Goal: Information Seeking & Learning: Learn about a topic

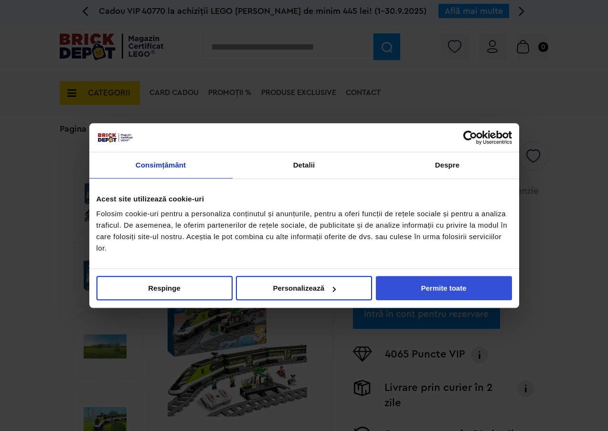
click at [473, 291] on button "Permite toate" at bounding box center [444, 288] width 136 height 24
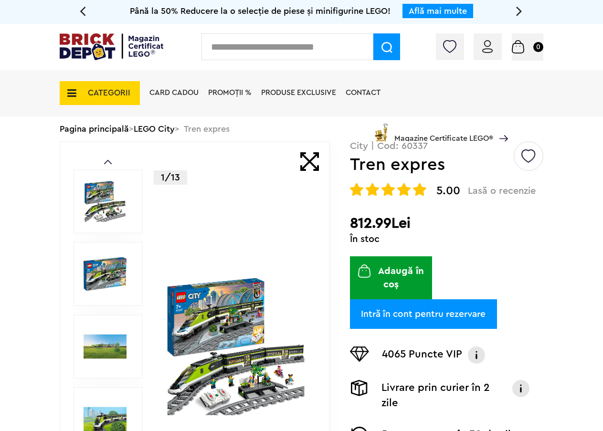
click at [80, 90] on span "CATEGORII" at bounding box center [100, 93] width 80 height 24
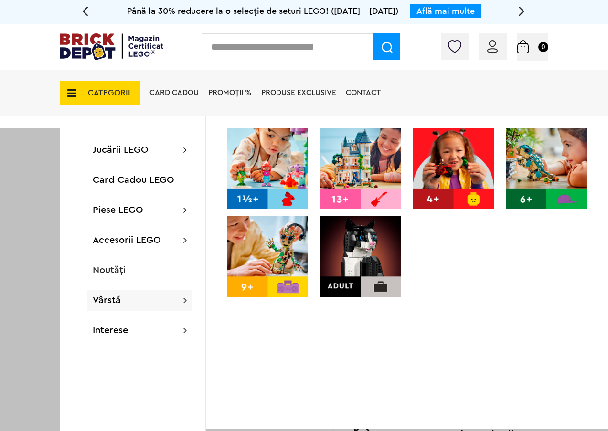
click at [180, 305] on div "Vârstă" at bounding box center [140, 300] width 106 height 21
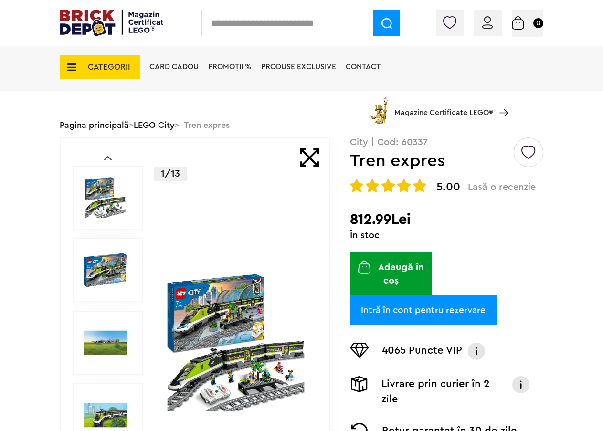
scroll to position [48, 0]
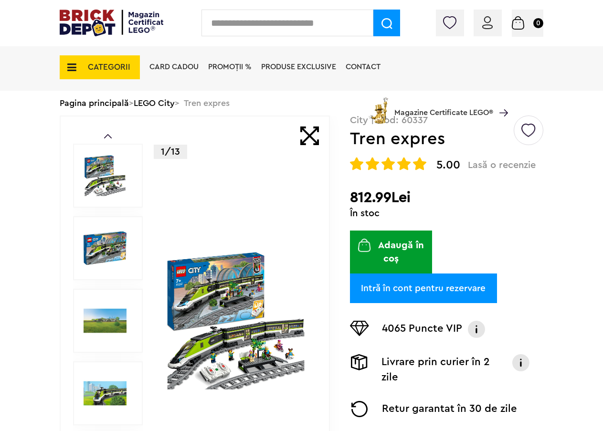
click at [122, 64] on span "CATEGORII" at bounding box center [109, 67] width 42 height 8
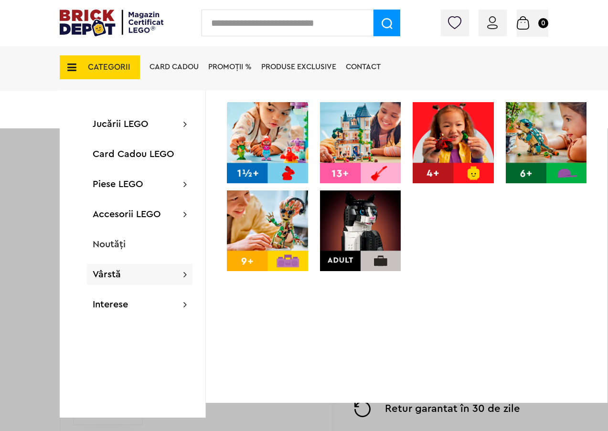
click at [362, 252] on img at bounding box center [360, 231] width 81 height 81
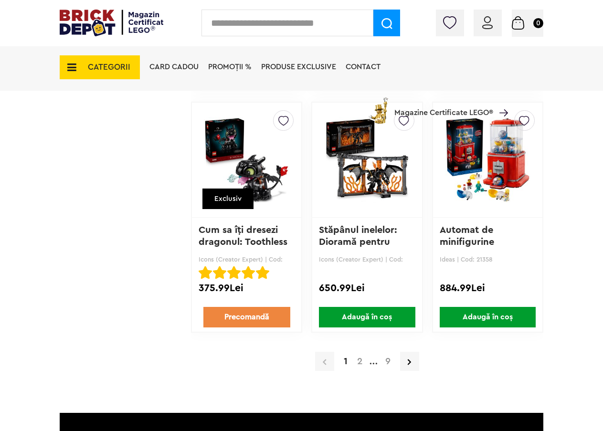
scroll to position [1576, 0]
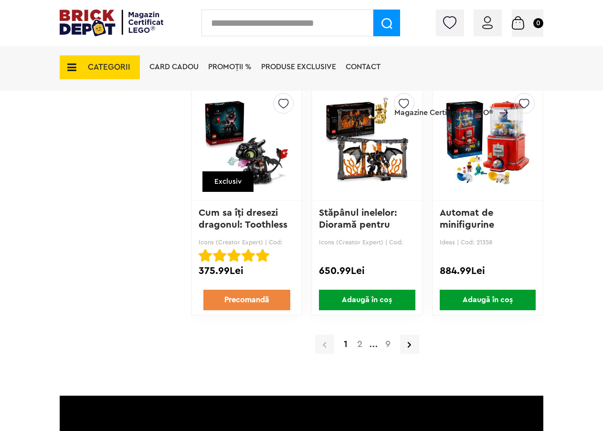
click at [359, 345] on a=Adult&order=1&page=2"] "2" at bounding box center [359, 344] width 15 height 10
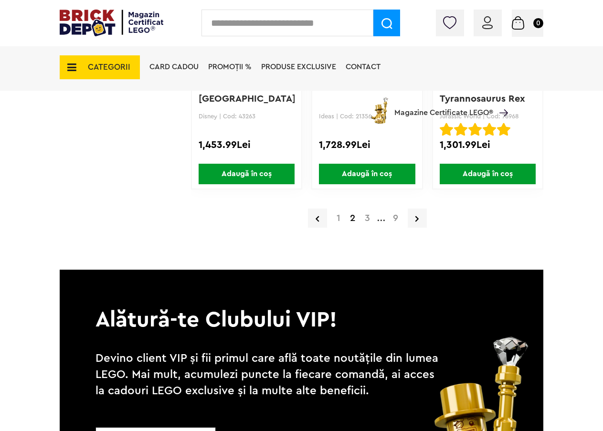
scroll to position [1719, 0]
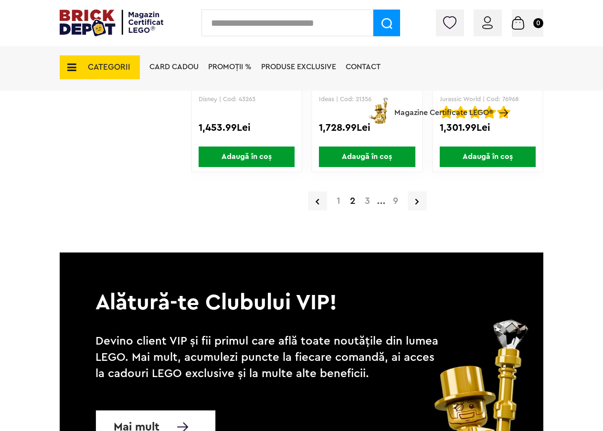
click at [370, 202] on a=Adult&order=1&page=3"] "3" at bounding box center [367, 201] width 15 height 10
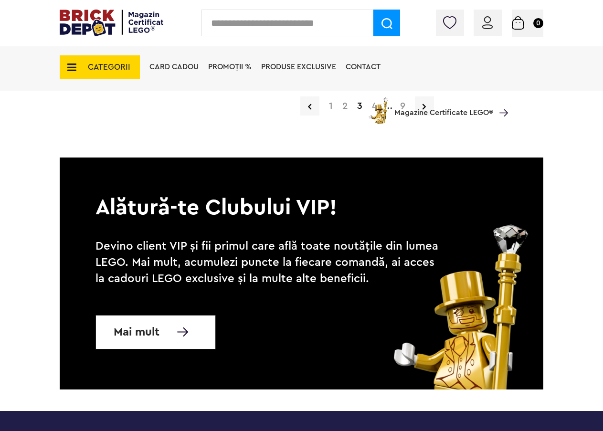
scroll to position [1671, 0]
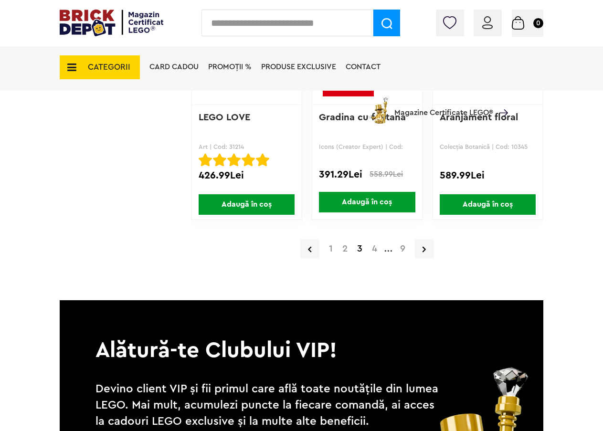
click at [372, 247] on a=Adult&order=1&page=4"] "4" at bounding box center [374, 249] width 15 height 10
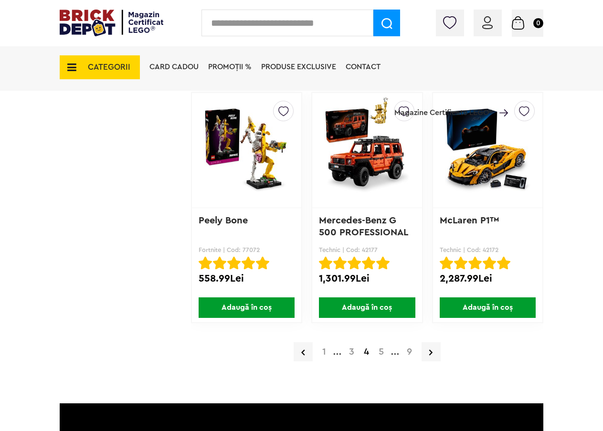
scroll to position [1623, 0]
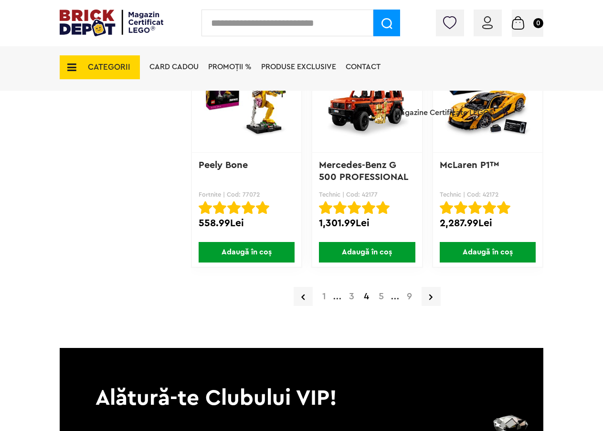
click at [381, 298] on a=Adult&order=1&page=5"] "5" at bounding box center [381, 297] width 15 height 10
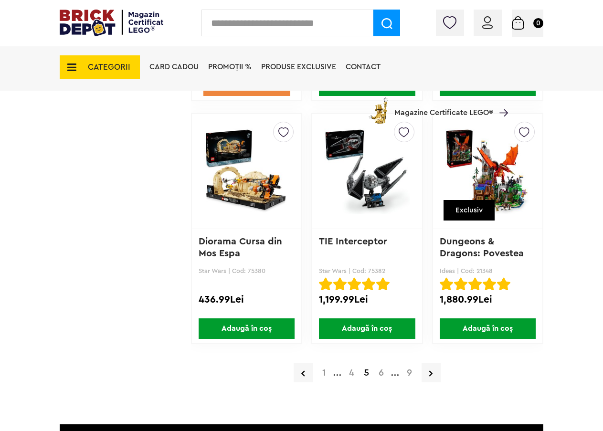
scroll to position [1576, 0]
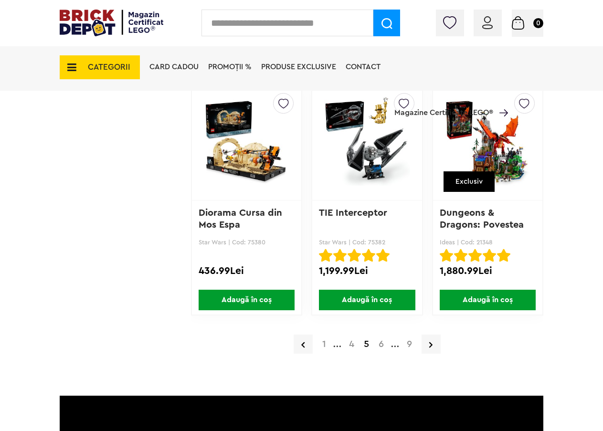
click at [381, 346] on a=Adult&order=1&page=6"] "6" at bounding box center [381, 344] width 15 height 10
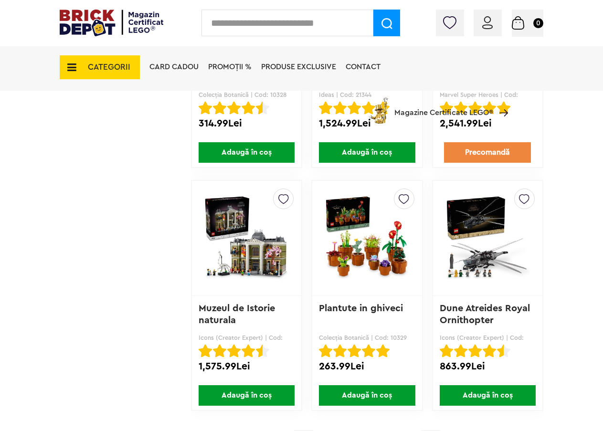
scroll to position [1671, 0]
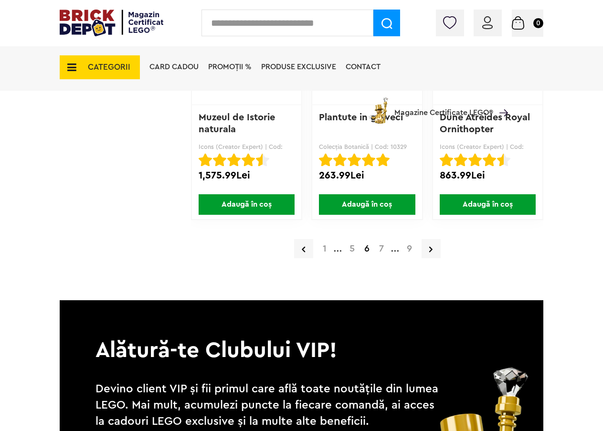
click at [382, 245] on a=Adult&order=1&page=7"] "7" at bounding box center [381, 249] width 14 height 10
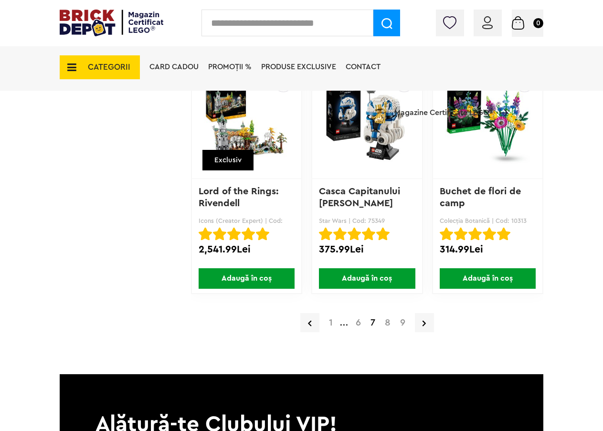
scroll to position [1576, 0]
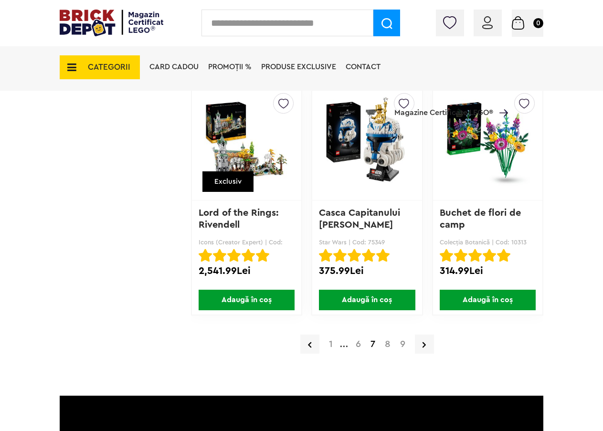
click at [389, 345] on a=Adult&order=1&page=8"] "8" at bounding box center [387, 344] width 15 height 10
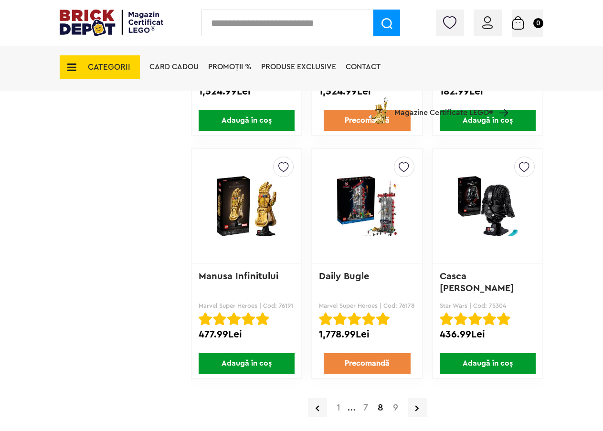
scroll to position [1623, 0]
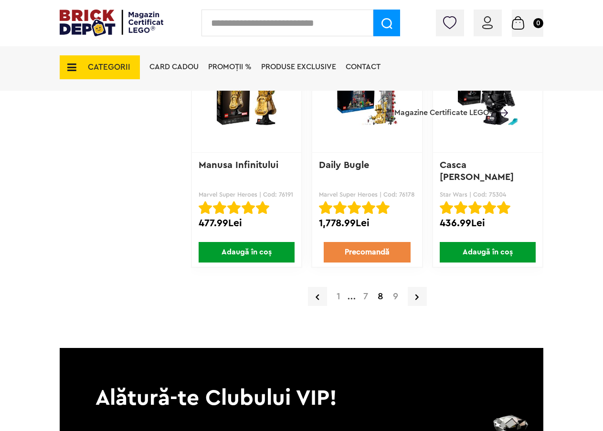
click at [394, 299] on a=Adult&order=1&page=9"] "9" at bounding box center [395, 297] width 15 height 10
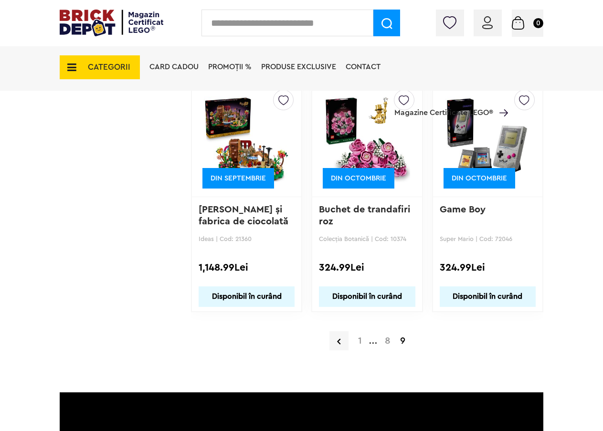
scroll to position [1098, 0]
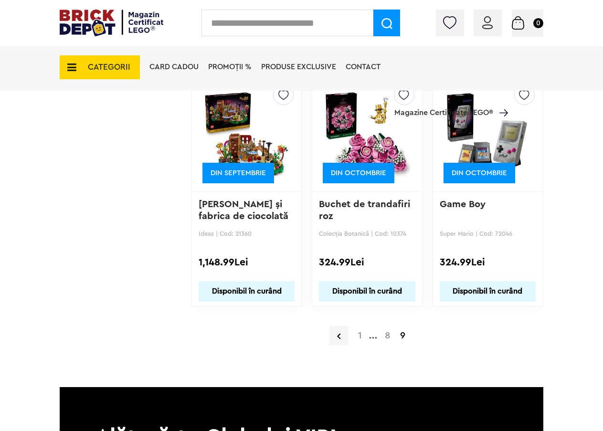
click at [358, 338] on a=Adult&order=1"] "1" at bounding box center [359, 336] width 13 height 10
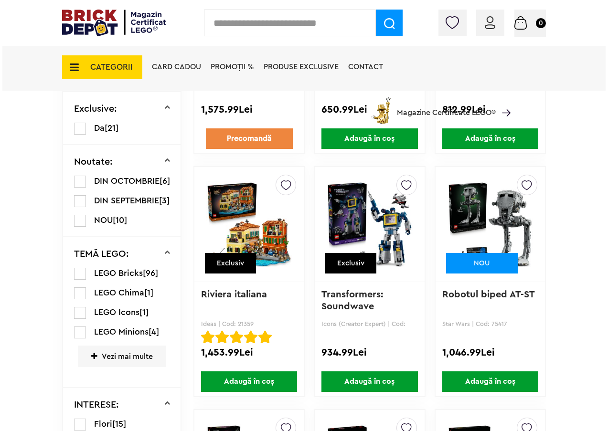
scroll to position [382, 0]
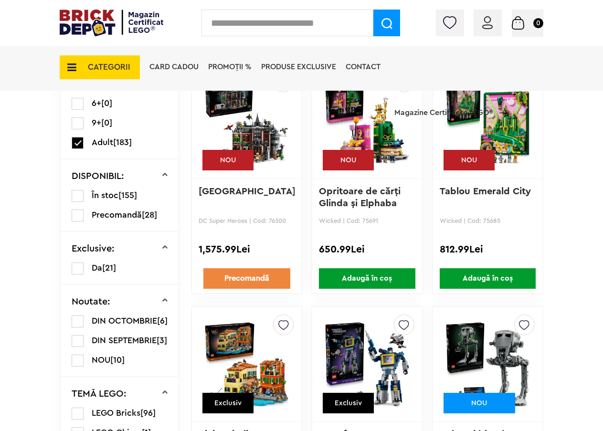
click at [101, 66] on span "CATEGORII" at bounding box center [109, 67] width 42 height 8
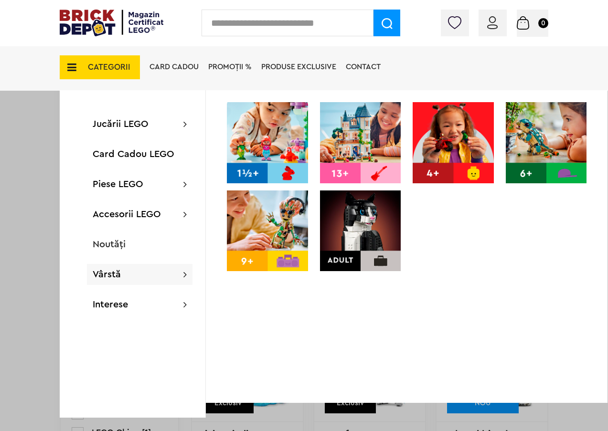
click at [284, 16] on input "text" at bounding box center [287, 23] width 172 height 27
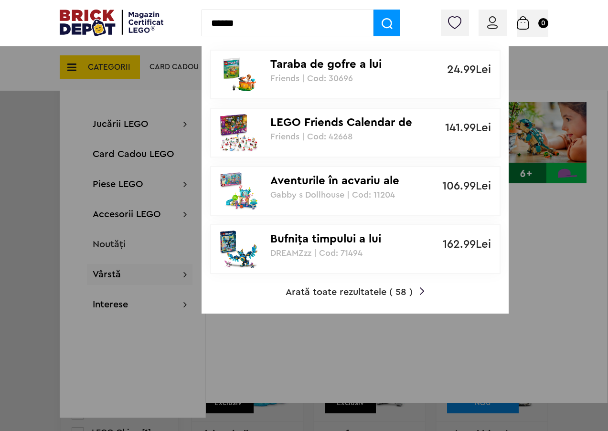
type input "******"
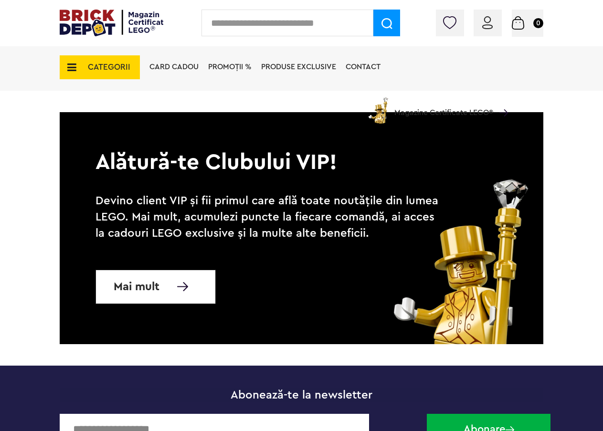
scroll to position [2387, 0]
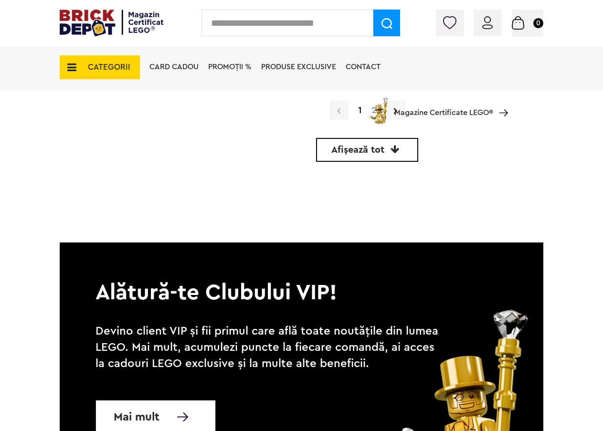
click at [332, 29] on input "text" at bounding box center [287, 23] width 172 height 27
paste input "**********"
type input "**********"
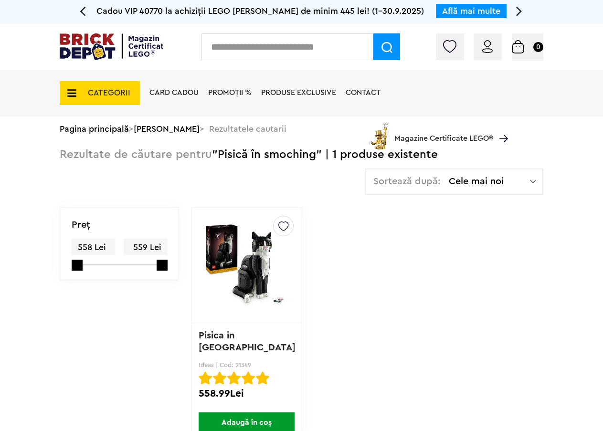
scroll to position [48, 0]
